Goal: Find specific page/section: Find specific page/section

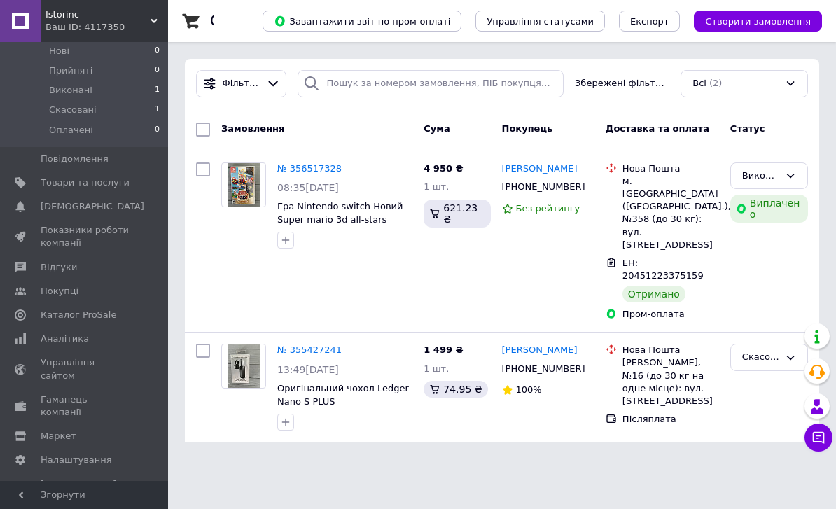
scroll to position [124, 0]
click at [58, 339] on span "Аналітика" at bounding box center [65, 339] width 48 height 13
